Goal: Navigation & Orientation: Find specific page/section

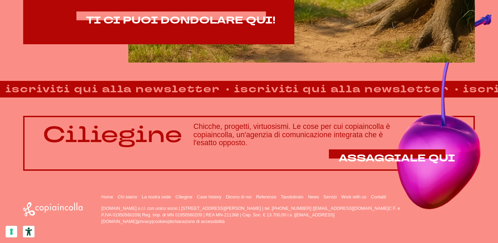
scroll to position [462, 0]
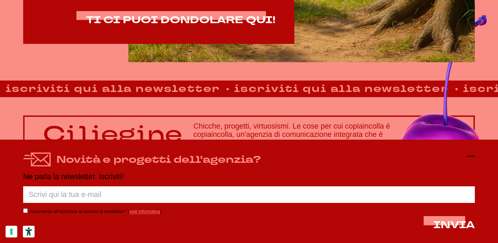
click at [470, 156] on line at bounding box center [470, 156] width 8 height 0
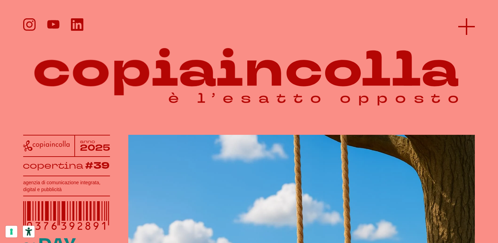
scroll to position [0, 0]
click at [461, 27] on icon at bounding box center [466, 26] width 17 height 17
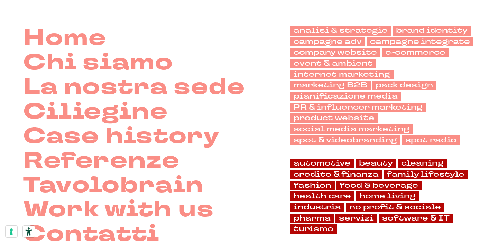
scroll to position [0, 0]
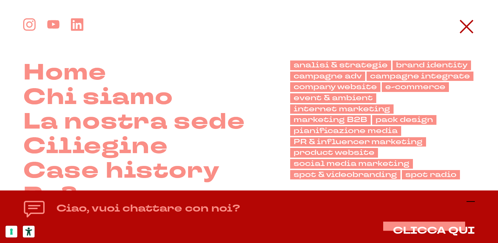
click at [469, 198] on icon at bounding box center [470, 201] width 8 height 8
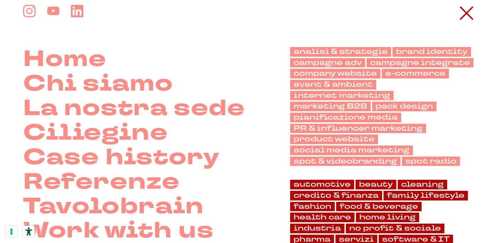
scroll to position [1, 0]
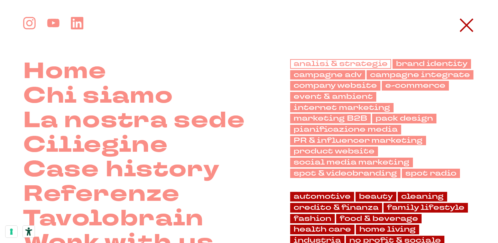
click at [329, 65] on link "analisi & strategie" at bounding box center [340, 64] width 101 height 10
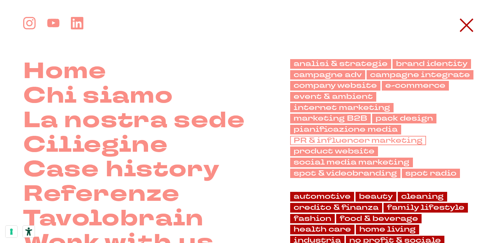
scroll to position [21, 0]
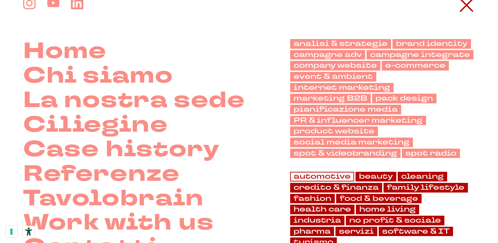
click at [311, 172] on link "automotive" at bounding box center [322, 177] width 64 height 10
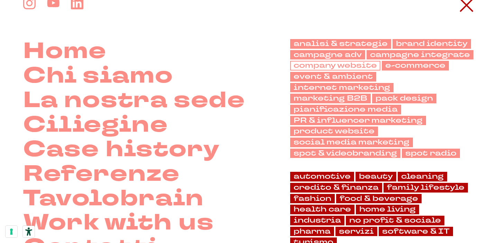
click at [340, 69] on link "company website" at bounding box center [335, 66] width 90 height 10
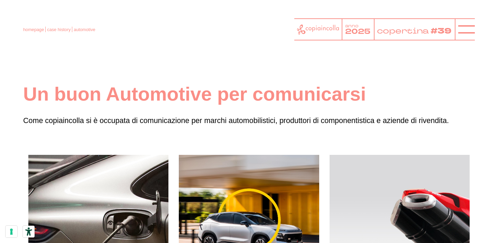
scroll to position [0, 0]
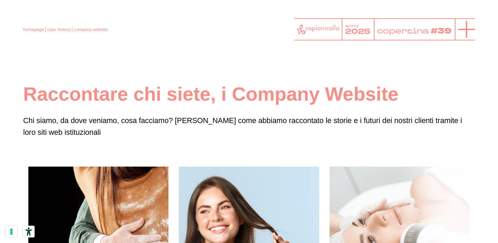
scroll to position [0, 0]
click at [460, 23] on icon at bounding box center [466, 29] width 17 height 17
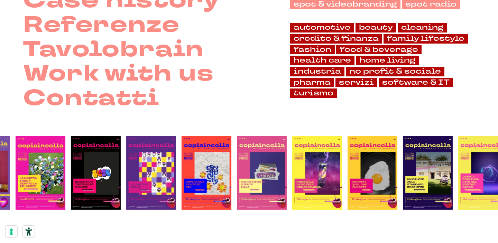
scroll to position [99, 0]
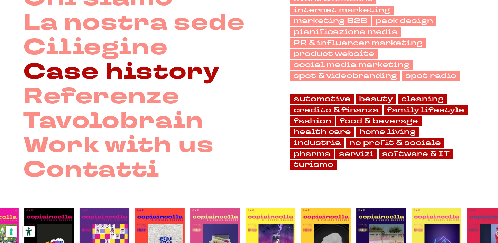
click at [99, 70] on link "Case history" at bounding box center [121, 72] width 196 height 25
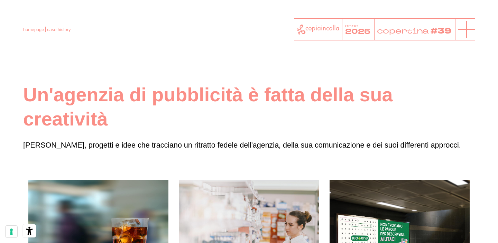
click at [468, 30] on icon at bounding box center [466, 29] width 17 height 17
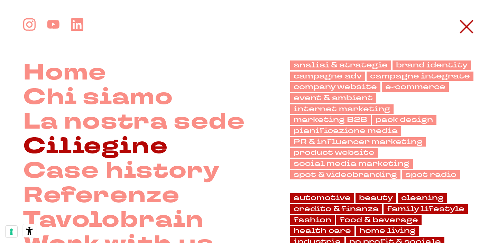
click at [88, 143] on link "Ciliegine" at bounding box center [95, 146] width 145 height 25
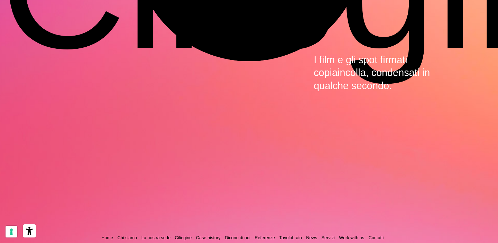
scroll to position [2046, 0]
